Goal: Task Accomplishment & Management: Use online tool/utility

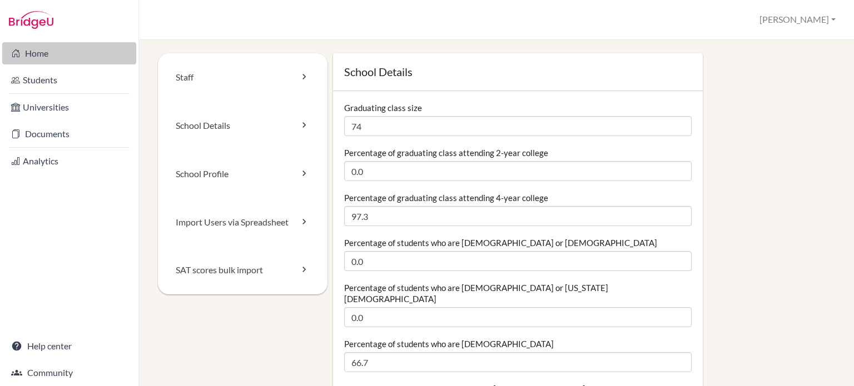
drag, startPoint x: 0, startPoint y: 0, endPoint x: 54, endPoint y: 51, distance: 74.3
click at [54, 51] on link "Home" at bounding box center [69, 53] width 134 height 22
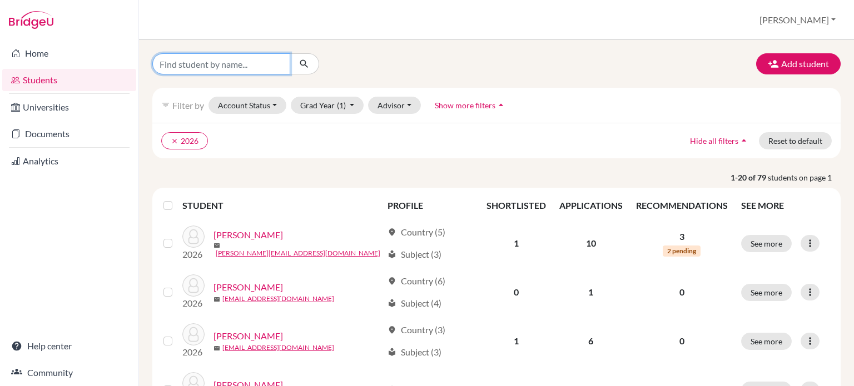
drag, startPoint x: 210, startPoint y: 62, endPoint x: 207, endPoint y: 50, distance: 12.5
click at [210, 62] on input "Find student by name..." at bounding box center [221, 63] width 138 height 21
type input "kwak"
click button "submit" at bounding box center [304, 63] width 29 height 21
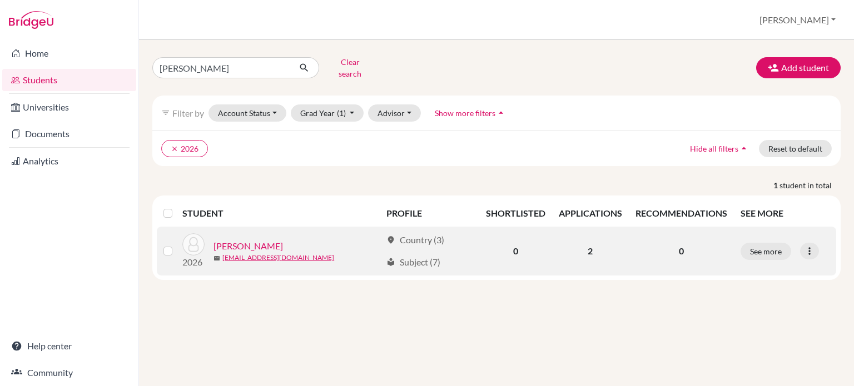
click at [233, 242] on link "[PERSON_NAME]" at bounding box center [247, 246] width 69 height 13
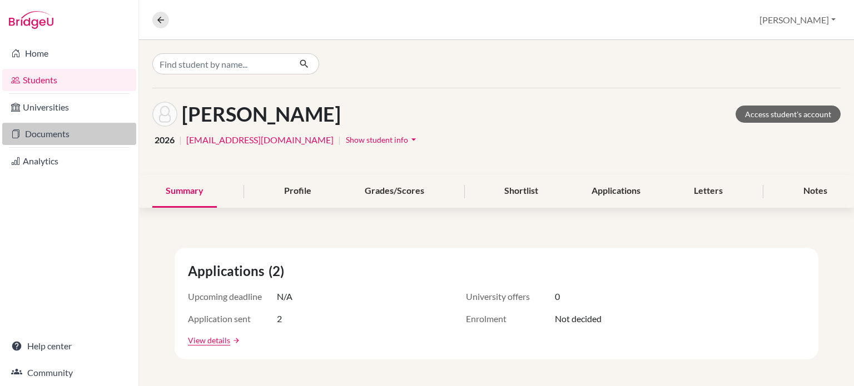
click at [62, 136] on link "Documents" at bounding box center [69, 134] width 134 height 22
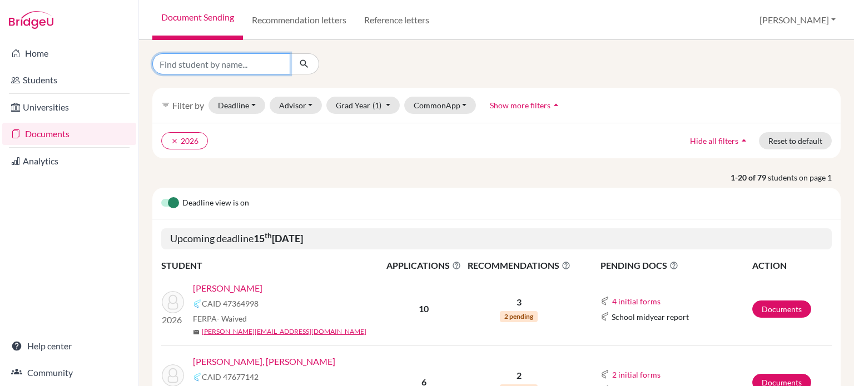
click at [244, 65] on input "Find student by name..." at bounding box center [221, 63] width 138 height 21
type input "kwak"
click button "submit" at bounding box center [304, 63] width 29 height 21
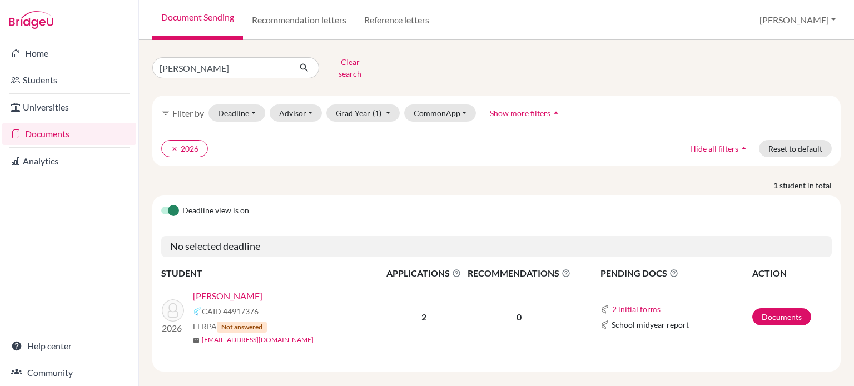
click at [222, 291] on link "[PERSON_NAME]" at bounding box center [227, 296] width 69 height 13
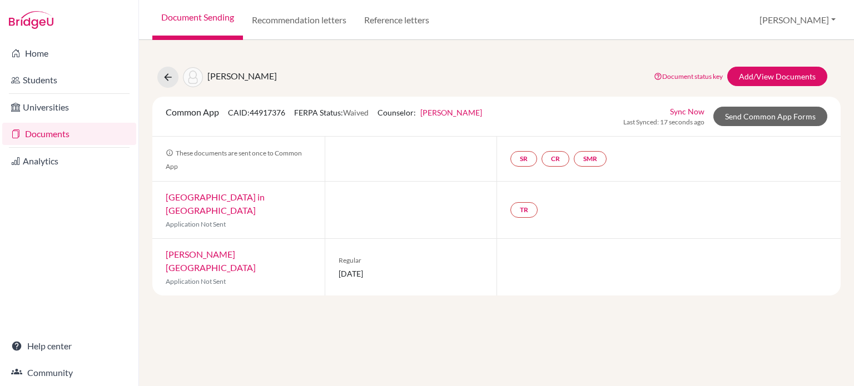
click at [256, 249] on link "Underwood International College" at bounding box center [211, 261] width 90 height 24
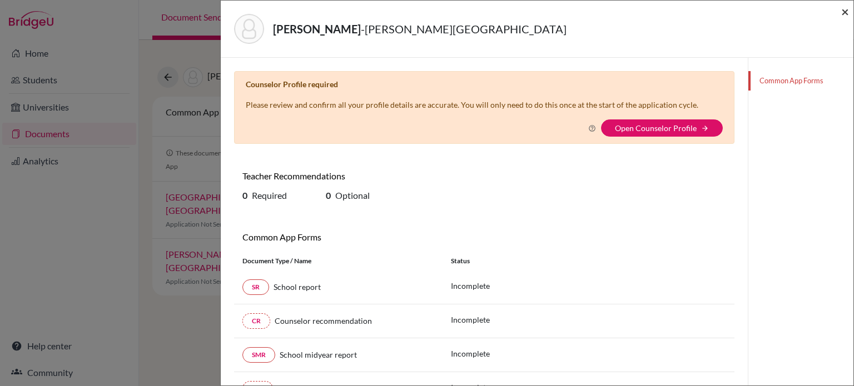
click at [841, 8] on span "×" at bounding box center [845, 11] width 8 height 16
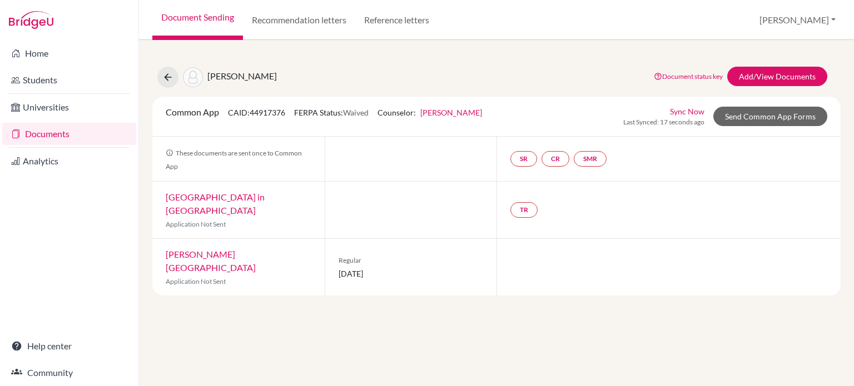
click at [265, 196] on link "Carnegie Mellon University in Qatar" at bounding box center [215, 204] width 99 height 24
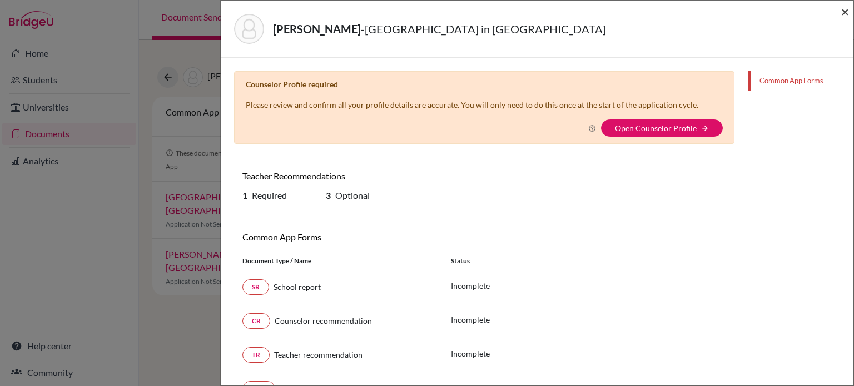
click at [846, 12] on span "×" at bounding box center [845, 11] width 8 height 16
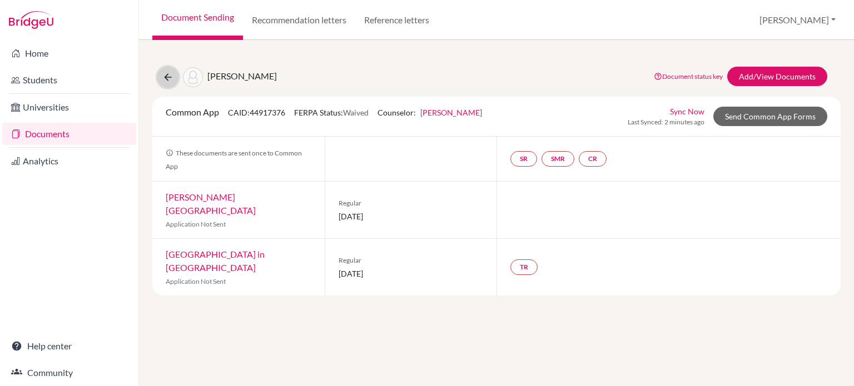
click at [158, 78] on button at bounding box center [167, 77] width 21 height 21
click at [171, 78] on icon at bounding box center [167, 77] width 11 height 11
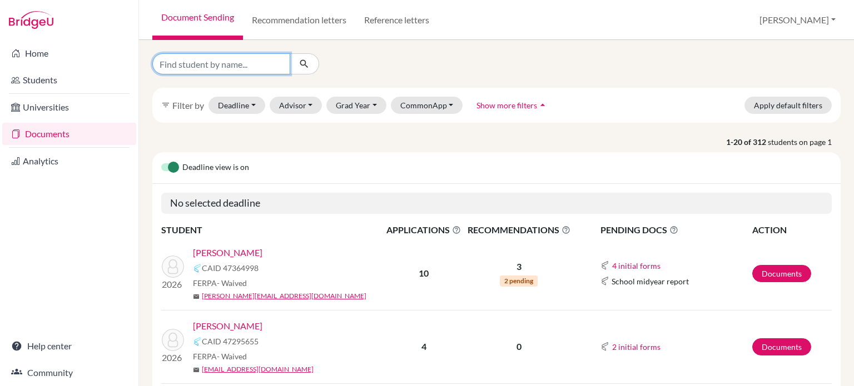
click at [224, 68] on input "Find student by name..." at bounding box center [221, 63] width 138 height 21
type input "choon"
click button "submit" at bounding box center [304, 63] width 29 height 21
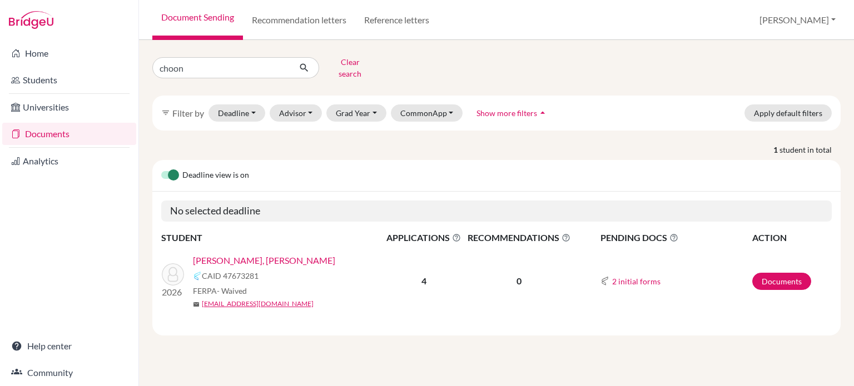
click at [252, 254] on link "Choong, Haw Zheng" at bounding box center [264, 260] width 142 height 13
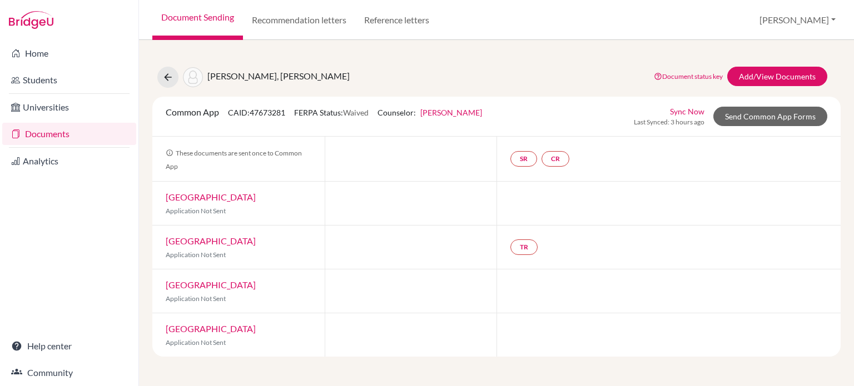
click at [185, 201] on link "Houghton University" at bounding box center [211, 197] width 90 height 11
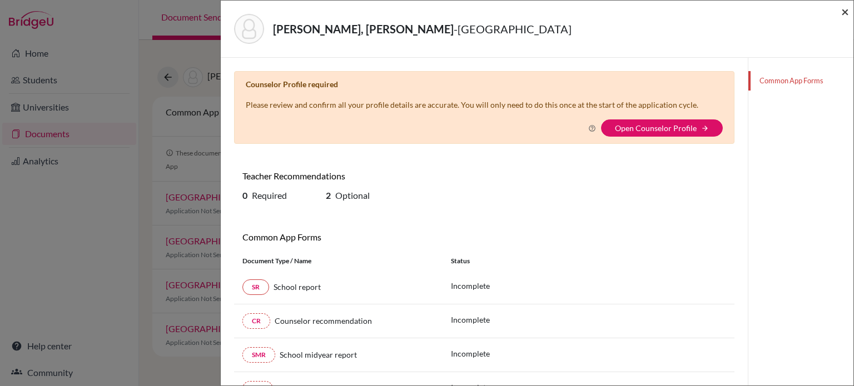
drag, startPoint x: 843, startPoint y: 15, endPoint x: 767, endPoint y: 56, distance: 86.3
click at [844, 15] on span "×" at bounding box center [845, 11] width 8 height 16
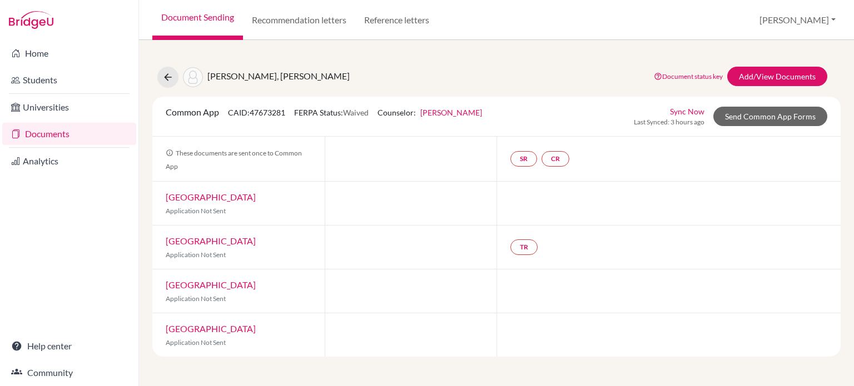
click at [213, 240] on link "Geneva College" at bounding box center [211, 241] width 90 height 11
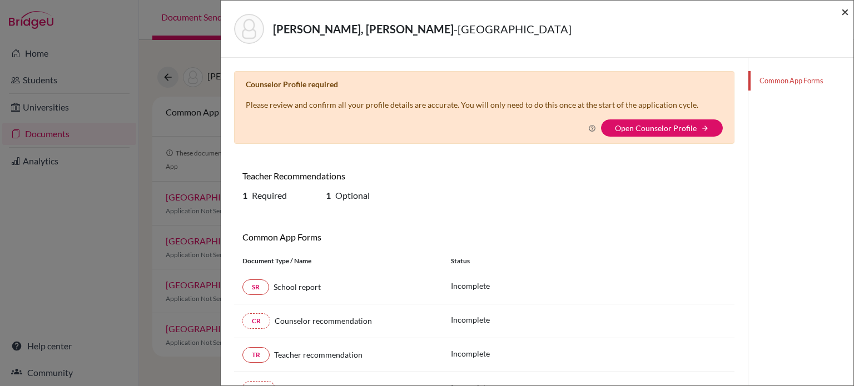
click at [845, 15] on span "×" at bounding box center [845, 11] width 8 height 16
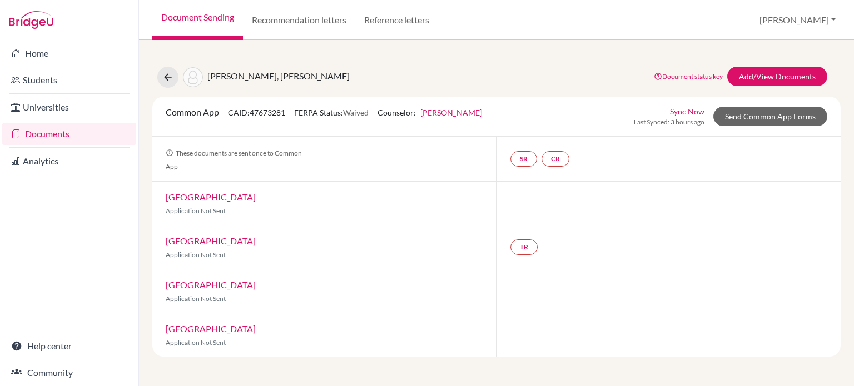
click at [192, 285] on link "Hope College" at bounding box center [211, 285] width 90 height 11
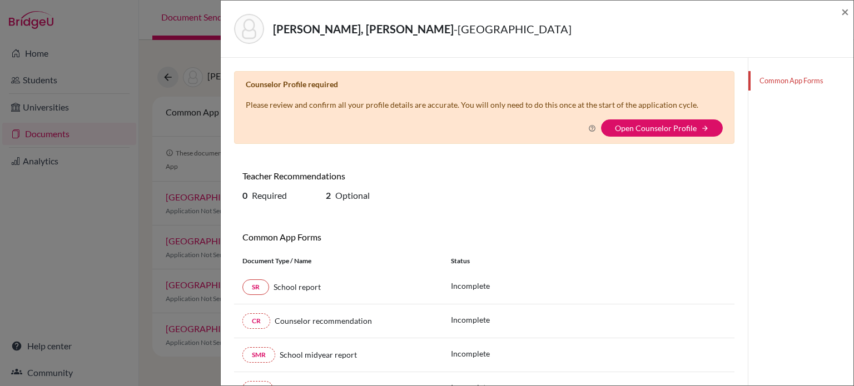
click at [850, 17] on div "Choong, Haw Zheng - Hope College ×" at bounding box center [537, 29] width 633 height 57
click at [843, 12] on span "×" at bounding box center [845, 11] width 8 height 16
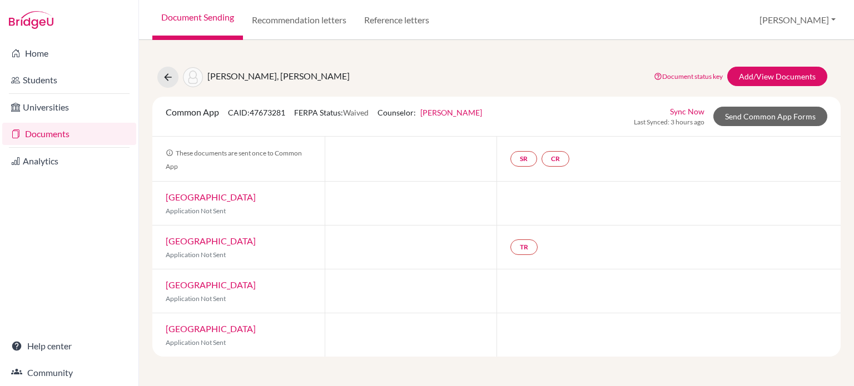
click at [212, 326] on link "Cedarville University" at bounding box center [211, 328] width 90 height 11
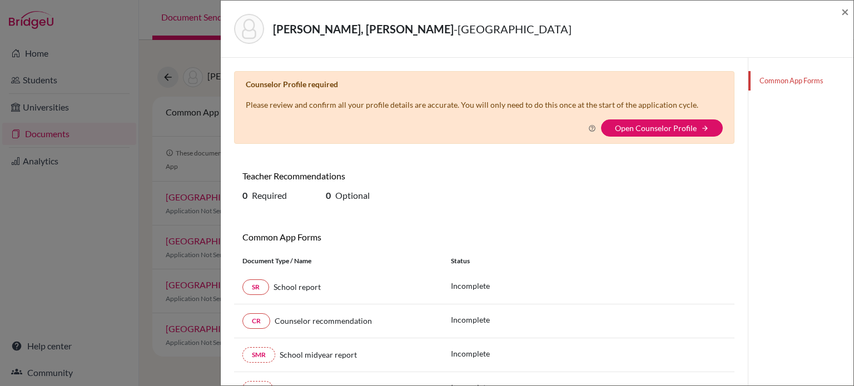
scroll to position [56, 0]
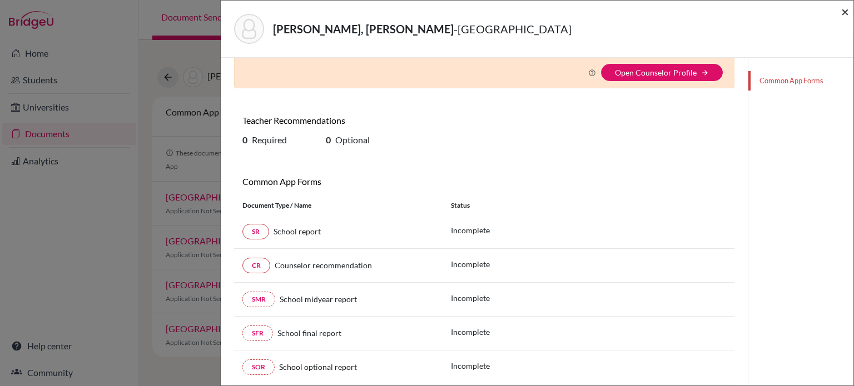
click at [846, 12] on span "×" at bounding box center [845, 11] width 8 height 16
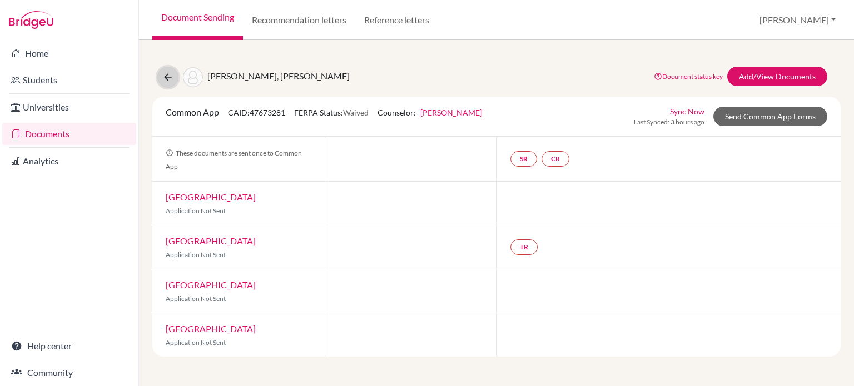
click at [175, 79] on button at bounding box center [167, 77] width 21 height 21
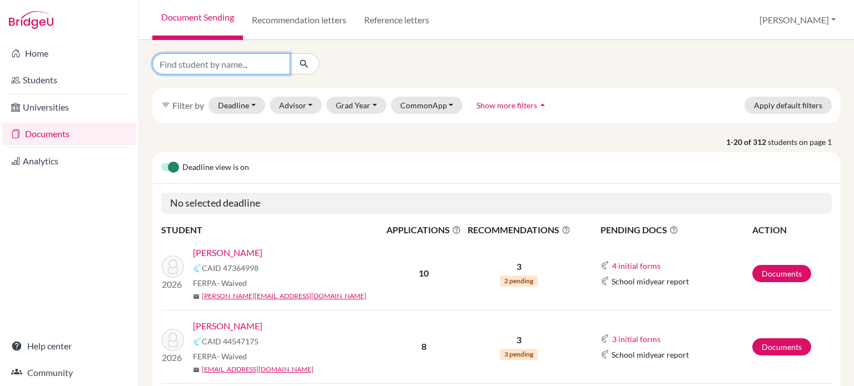
click at [225, 71] on input "Find student by name..." at bounding box center [221, 63] width 138 height 21
type input "lim"
click button "submit" at bounding box center [304, 63] width 29 height 21
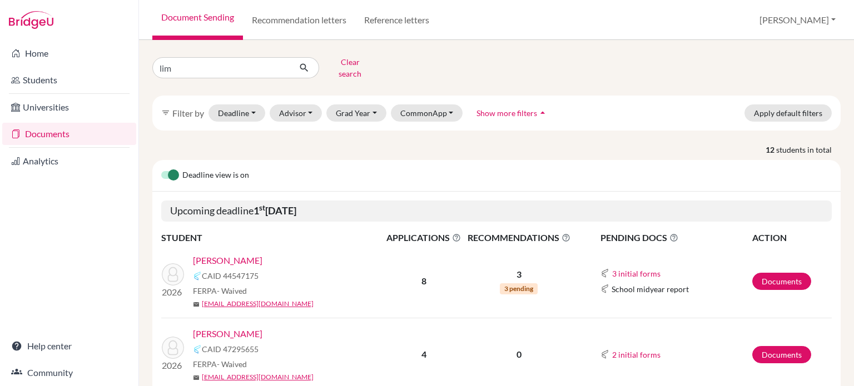
scroll to position [111, 0]
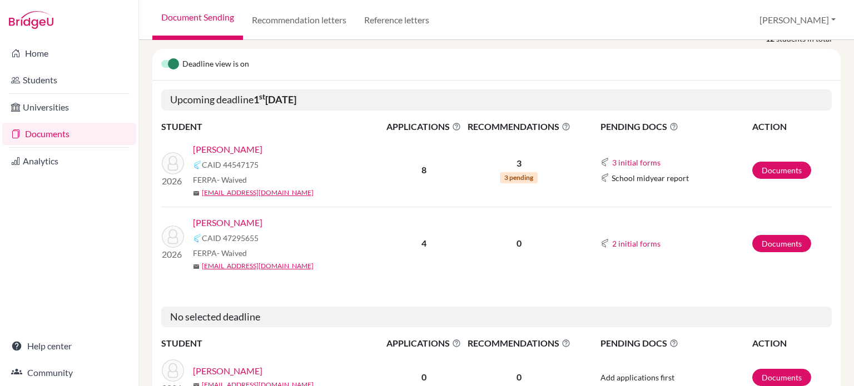
click at [213, 216] on link "Lim, Esther" at bounding box center [227, 222] width 69 height 13
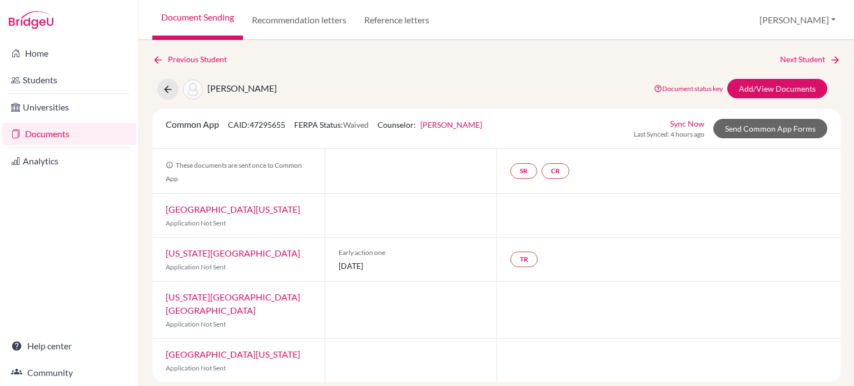
click at [213, 252] on link "[US_STATE][GEOGRAPHIC_DATA]" at bounding box center [233, 253] width 135 height 11
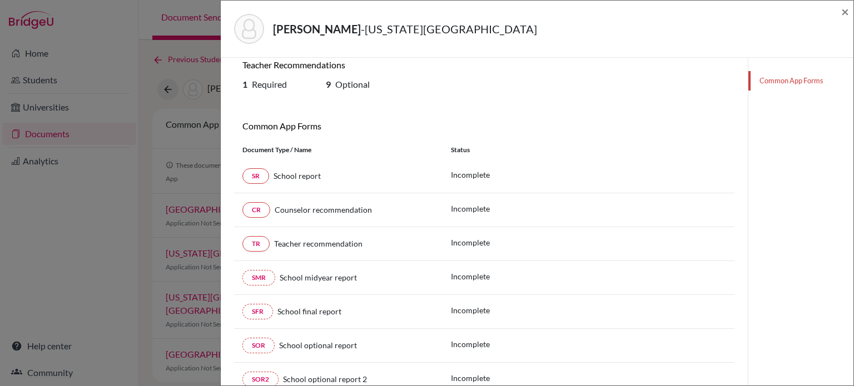
scroll to position [56, 0]
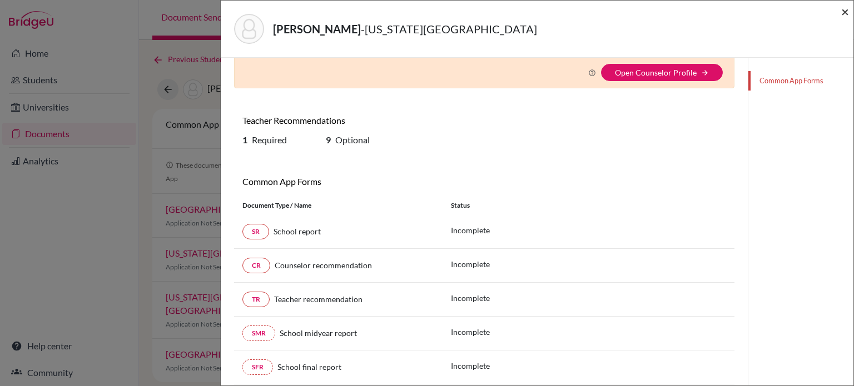
click at [842, 12] on span "×" at bounding box center [845, 11] width 8 height 16
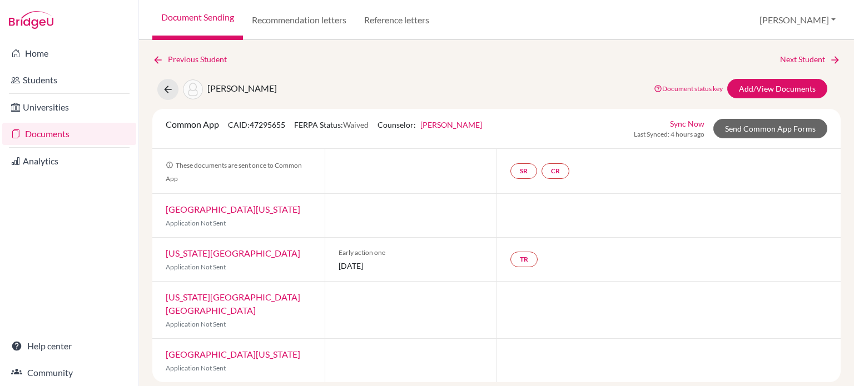
click at [228, 211] on link "[GEOGRAPHIC_DATA][US_STATE]" at bounding box center [233, 209] width 135 height 11
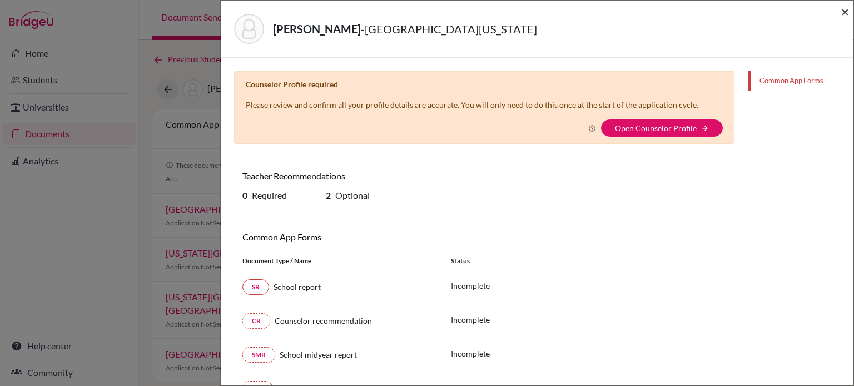
click at [846, 11] on span "×" at bounding box center [845, 11] width 8 height 16
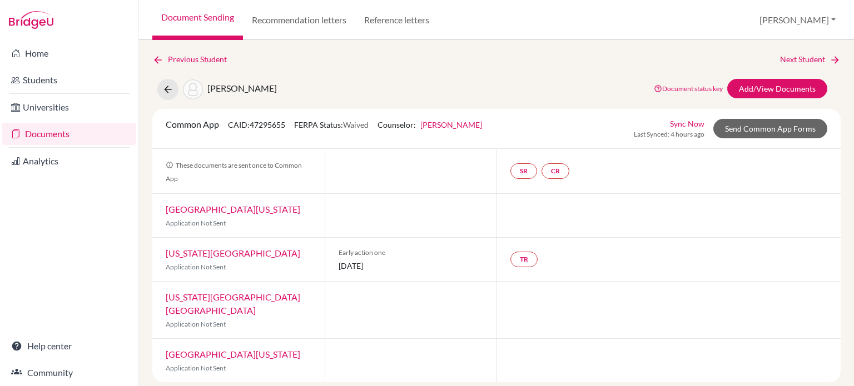
click at [255, 295] on link "Indiana University Bloomington" at bounding box center [233, 304] width 135 height 24
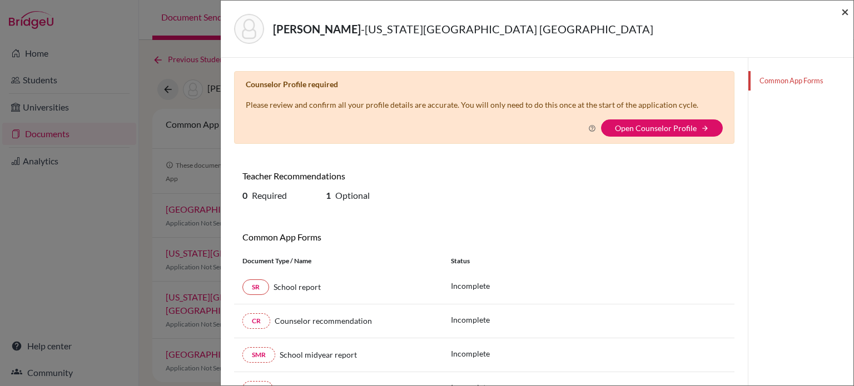
click at [845, 8] on span "×" at bounding box center [845, 11] width 8 height 16
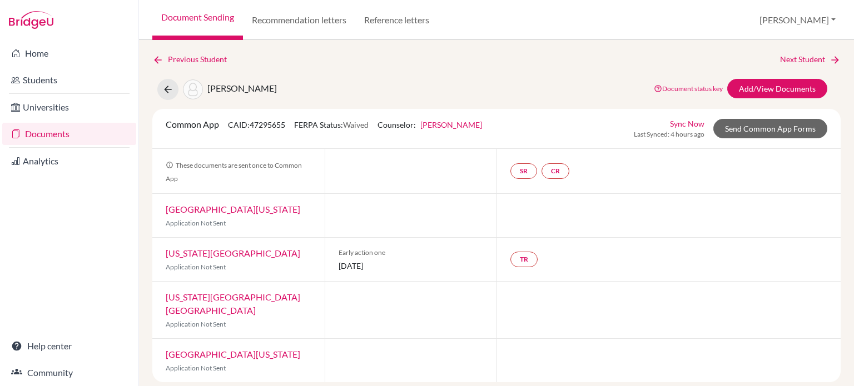
click at [249, 349] on link "Dominican University of California" at bounding box center [233, 354] width 135 height 11
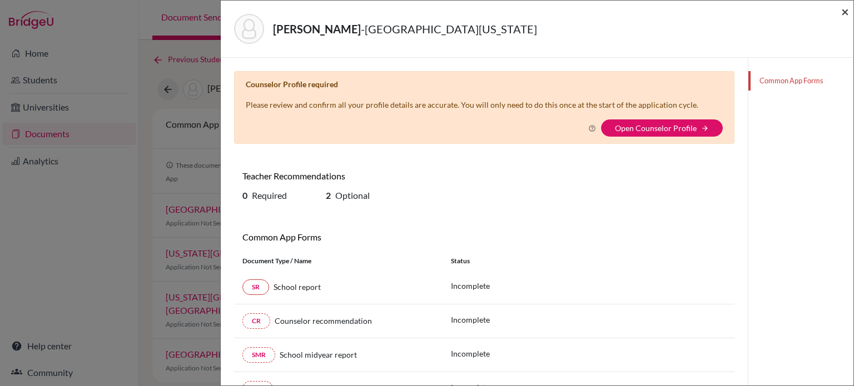
click at [841, 11] on span "×" at bounding box center [845, 11] width 8 height 16
